Goal: Task Accomplishment & Management: Complete application form

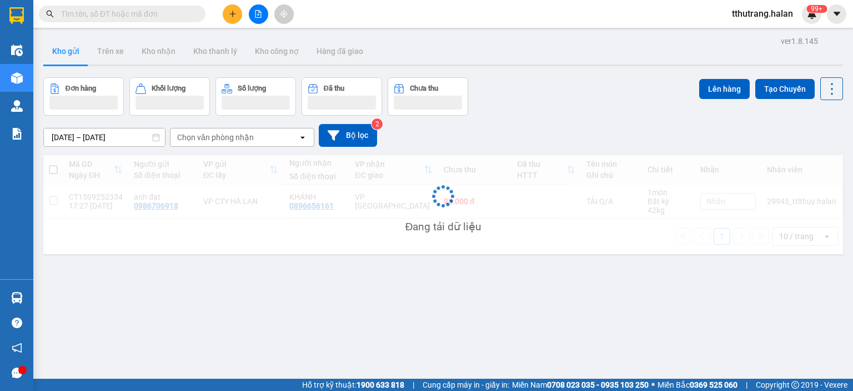
click at [804, 1] on div "Kết quả tìm kiếm ( 0 ) Bộ lọc No Data tthutrang.halan 99+" at bounding box center [426, 14] width 853 height 28
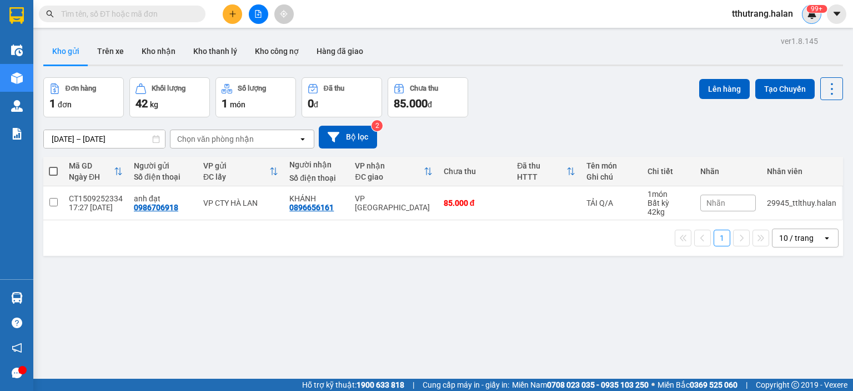
click at [813, 13] on img at bounding box center [812, 14] width 10 height 10
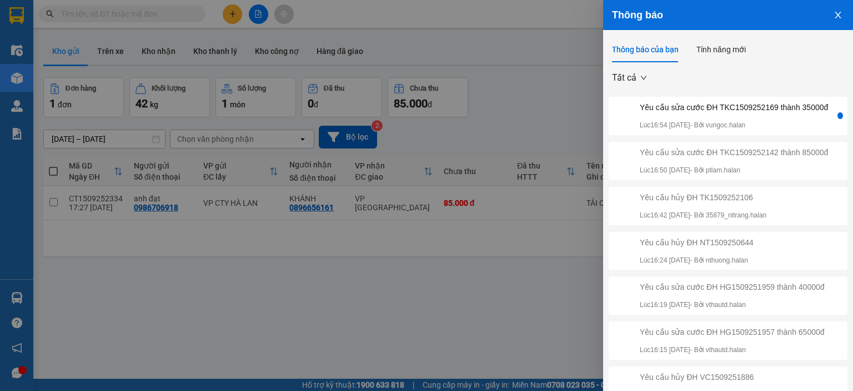
click at [760, 113] on div "Yêu cầu sửa cước ĐH TKC1509252169 thành 35000đ" at bounding box center [734, 107] width 188 height 12
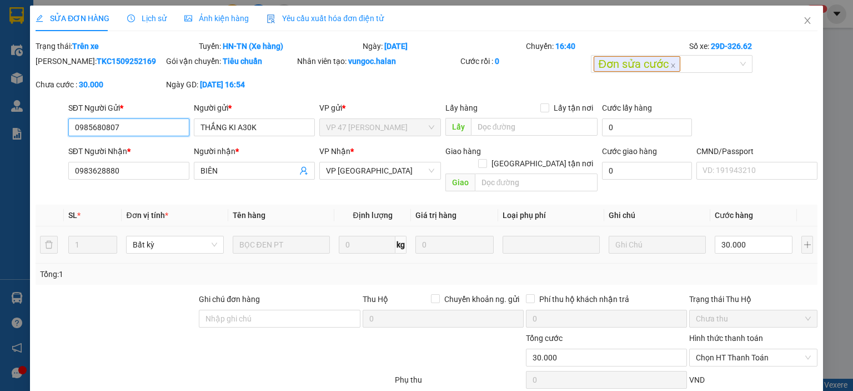
type input "0985680807"
type input "THẮNG KI A30K"
type input "0983628880"
type input "BIÊN"
type input "30.000"
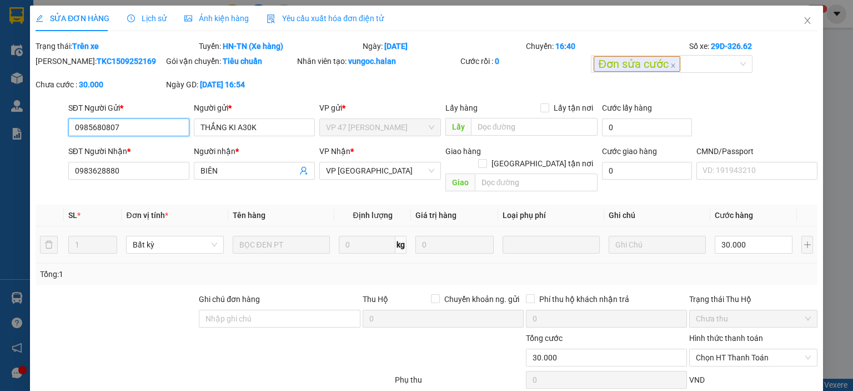
type input "30.000"
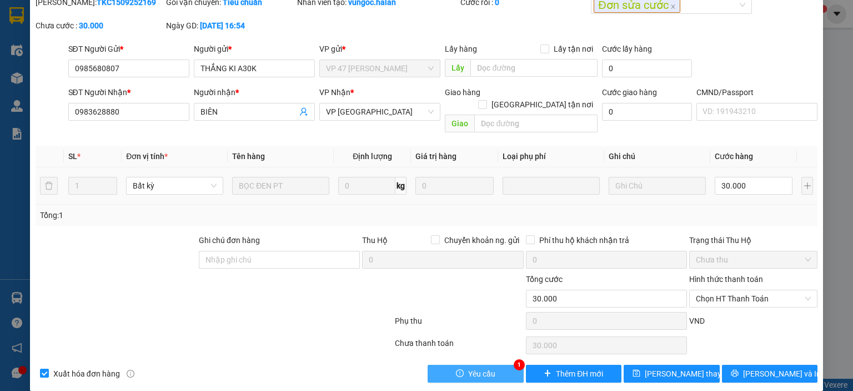
click at [471, 364] on button "Yêu cầu" at bounding box center [476, 373] width 96 height 18
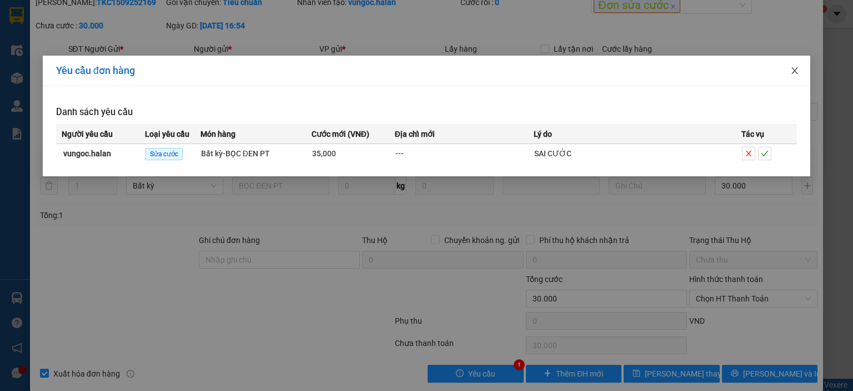
drag, startPoint x: 795, startPoint y: 72, endPoint x: 337, endPoint y: 44, distance: 459.1
click at [792, 72] on icon "close" at bounding box center [794, 70] width 9 height 9
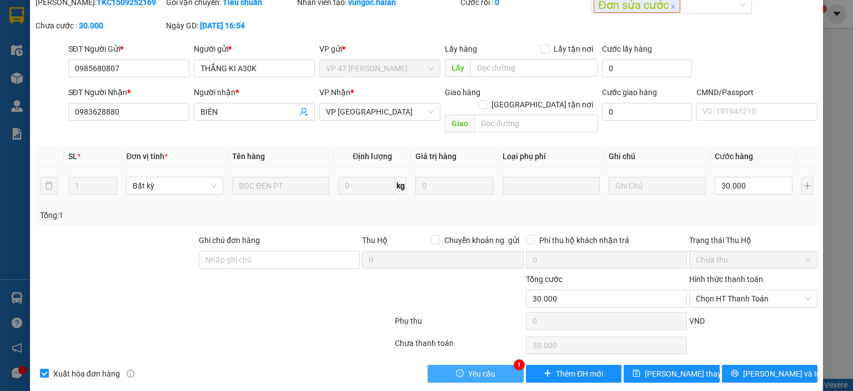
scroll to position [0, 0]
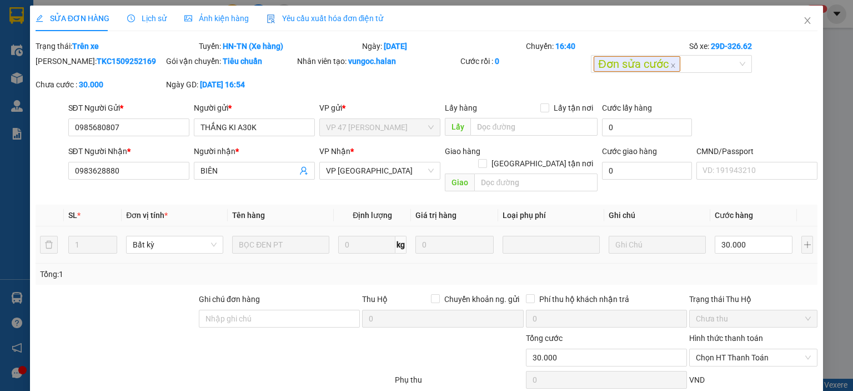
drag, startPoint x: 137, startPoint y: 63, endPoint x: 64, endPoint y: 65, distance: 72.8
click at [64, 65] on div "Mã ĐH: TKC1509252169" at bounding box center [100, 61] width 128 height 12
copy b "TKC1509252169"
click at [333, 86] on div "Mã ĐH: TKC1509252169 Gói vận chuyển: Tiêu chuẩn Nhân viên tạo: vungoc.halan Cướ…" at bounding box center [426, 78] width 784 height 47
click at [402, 62] on div "Nhân viên tạo: vungoc.halan" at bounding box center [377, 61] width 161 height 12
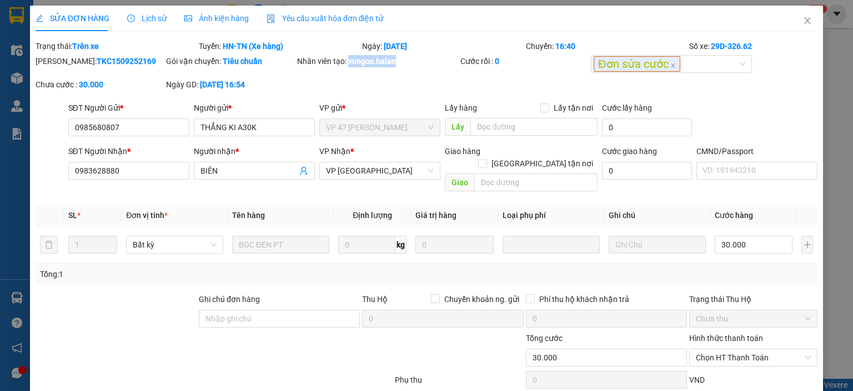
drag, startPoint x: 405, startPoint y: 62, endPoint x: 347, endPoint y: 64, distance: 57.8
click at [347, 64] on div "Nhân viên tạo: vungoc.halan" at bounding box center [377, 61] width 161 height 12
copy b "vungoc.halan"
click at [149, 127] on input "0985680807" at bounding box center [128, 127] width 121 height 18
drag, startPoint x: 156, startPoint y: 126, endPoint x: 27, endPoint y: 130, distance: 128.9
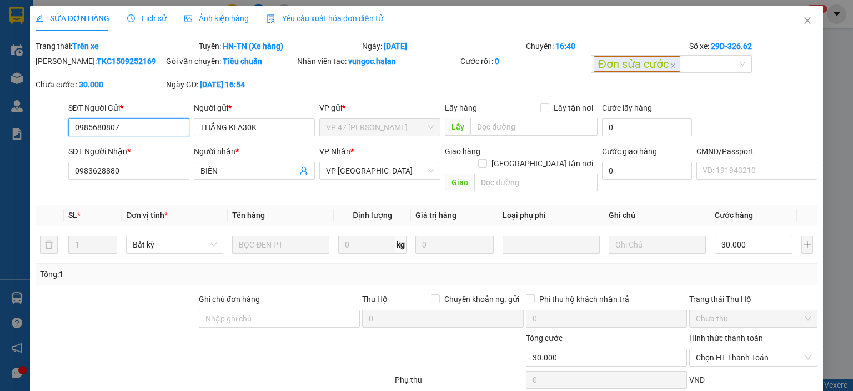
click at [27, 130] on div "SỬA ĐƠN HÀNG Lịch sử Ảnh kiện hàng Yêu cầu xuất hóa đơn điện tử Total Paid Fee …" at bounding box center [426, 195] width 853 height 391
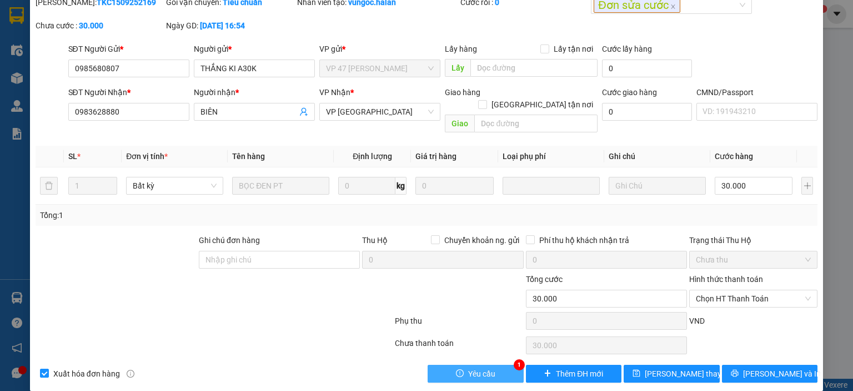
click at [489, 364] on button "Yêu cầu" at bounding box center [476, 373] width 96 height 18
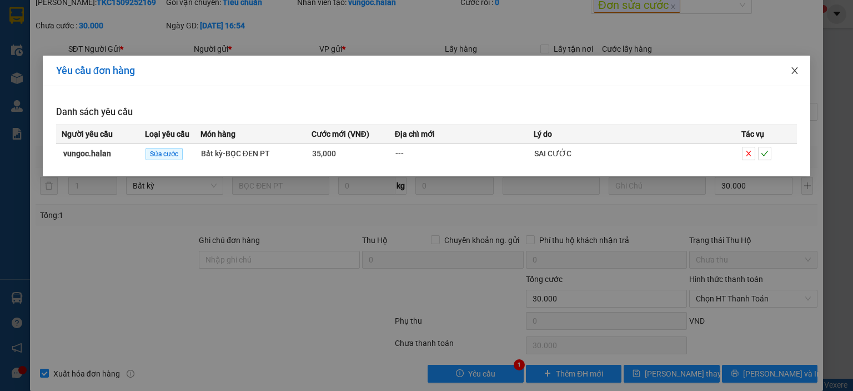
click at [800, 75] on span "Close" at bounding box center [794, 71] width 31 height 31
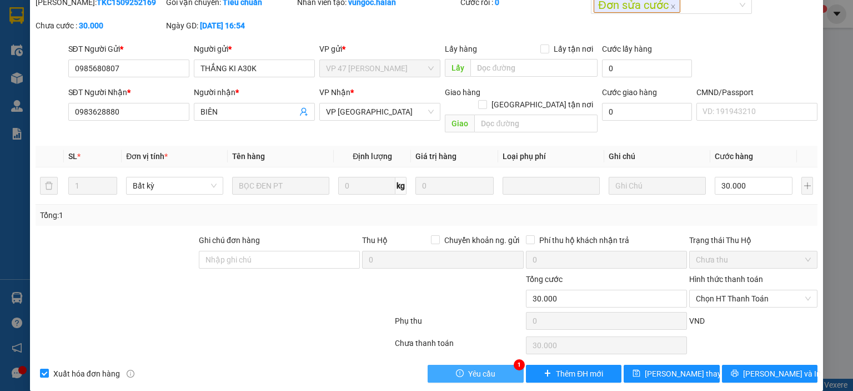
click at [488, 367] on span "Yêu cầu" at bounding box center [481, 373] width 27 height 12
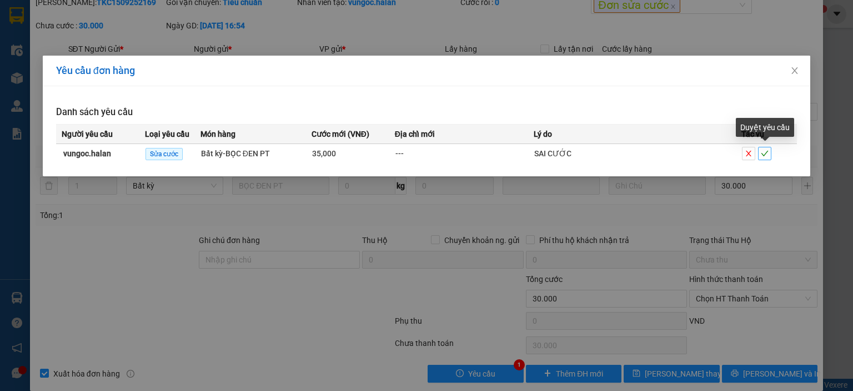
click at [768, 153] on icon "check" at bounding box center [765, 153] width 8 height 8
